Goal: Navigation & Orientation: Find specific page/section

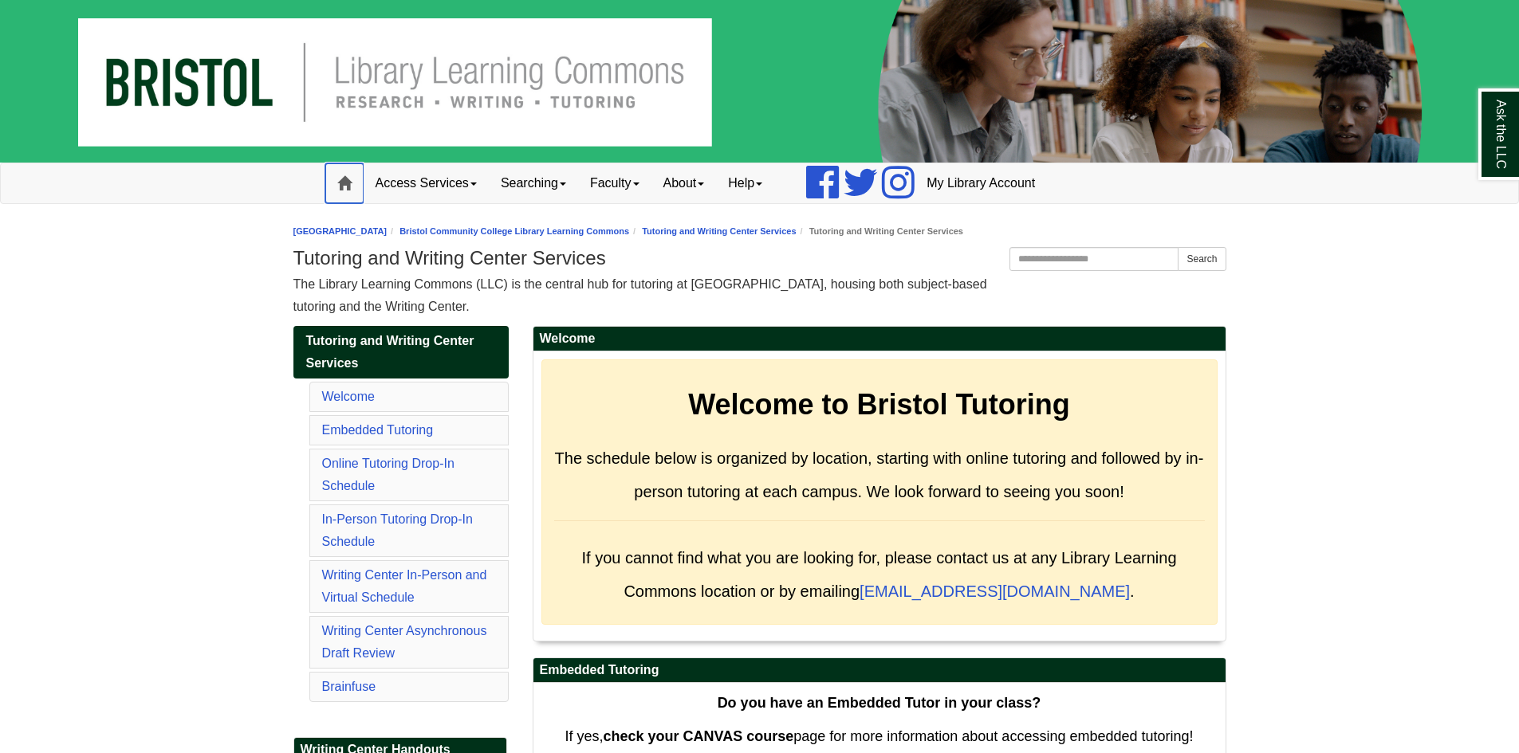
click at [332, 183] on link "Home" at bounding box center [344, 183] width 38 height 40
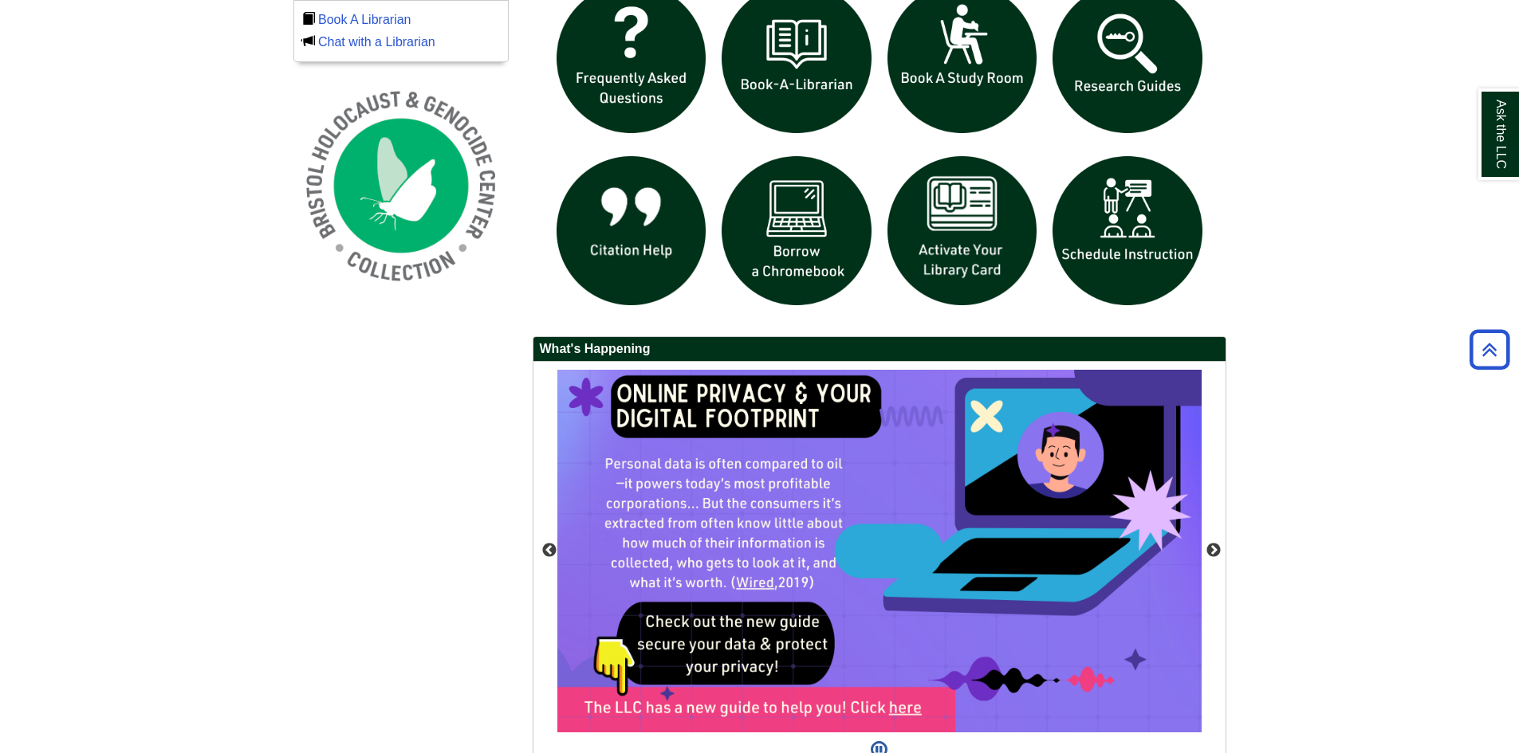
scroll to position [1284, 0]
